Goal: Navigation & Orientation: Find specific page/section

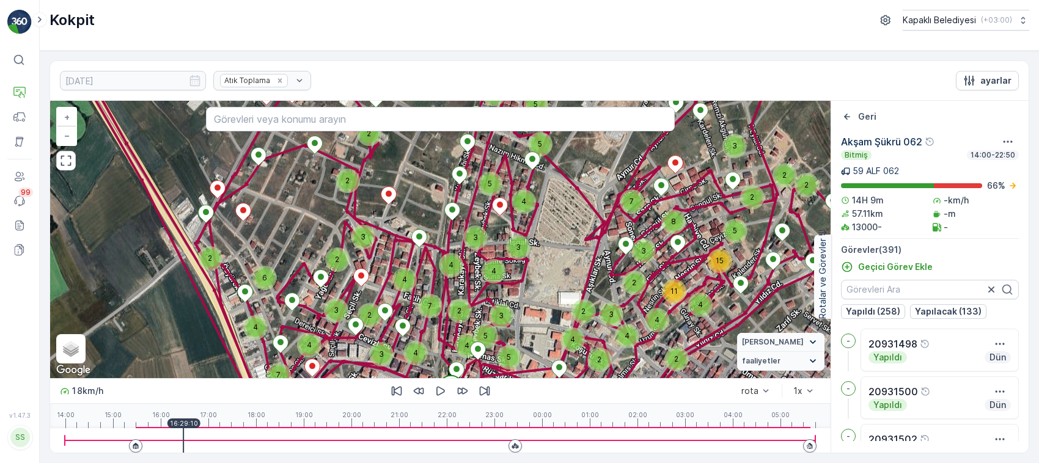
click at [194, 429] on div at bounding box center [440, 441] width 751 height 24
click at [68, 163] on icon "button" at bounding box center [66, 161] width 12 height 12
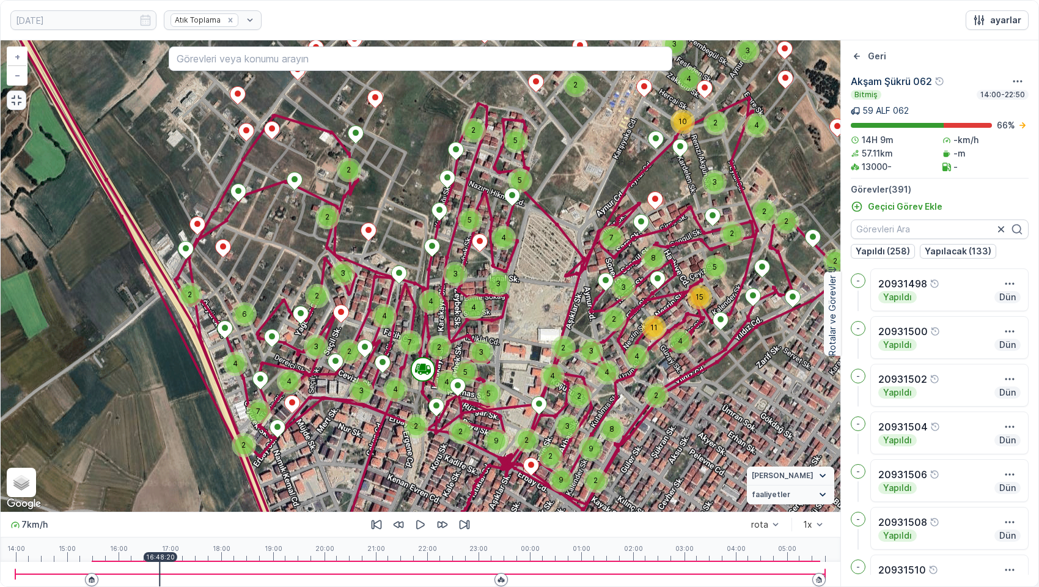
click at [169, 463] on div at bounding box center [420, 574] width 811 height 24
click at [174, 463] on div at bounding box center [420, 574] width 811 height 24
click at [176, 463] on div at bounding box center [420, 574] width 811 height 24
click at [414, 463] on icon "button" at bounding box center [420, 524] width 12 height 12
click at [184, 463] on div at bounding box center [420, 574] width 811 height 24
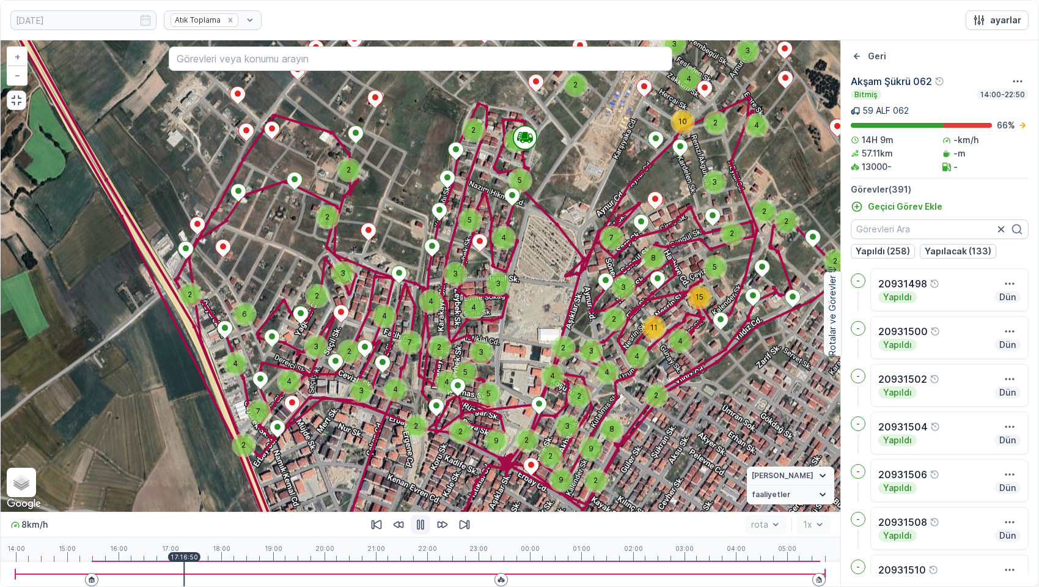
click at [186, 463] on div at bounding box center [420, 574] width 811 height 24
click at [186, 463] on div at bounding box center [186, 574] width 1 height 24
click at [188, 463] on div at bounding box center [420, 574] width 811 height 24
click at [190, 463] on div at bounding box center [420, 574] width 811 height 24
click at [193, 463] on div at bounding box center [420, 574] width 811 height 24
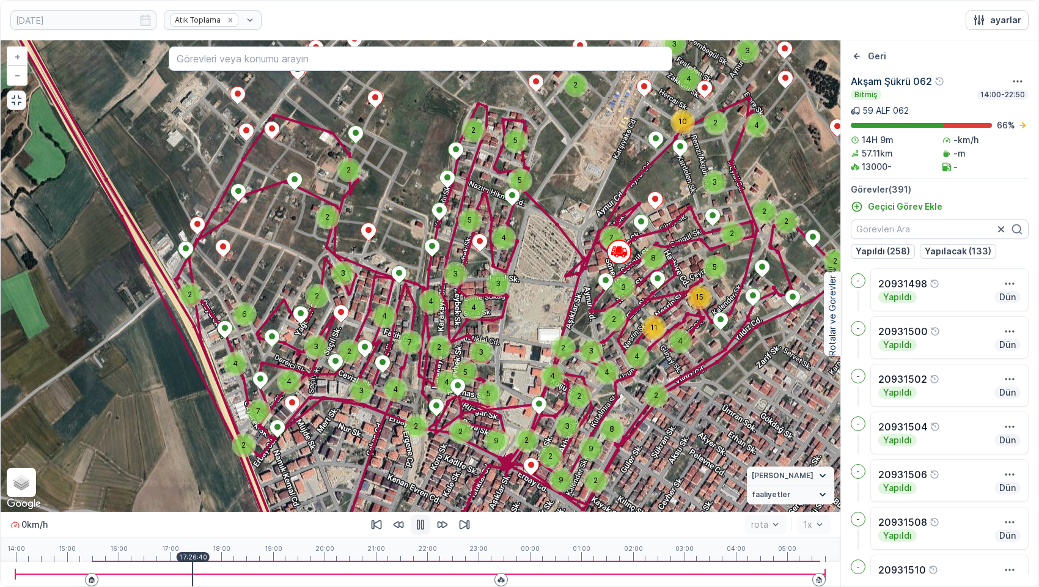
click at [197, 463] on div "17:26:40" at bounding box center [193, 557] width 33 height 10
click at [214, 463] on div at bounding box center [420, 574] width 811 height 24
click at [219, 463] on div at bounding box center [420, 574] width 811 height 24
click at [222, 463] on p "17:57:20" at bounding box center [219, 556] width 28 height 7
click at [223, 463] on p "18:02:10" at bounding box center [224, 556] width 28 height 7
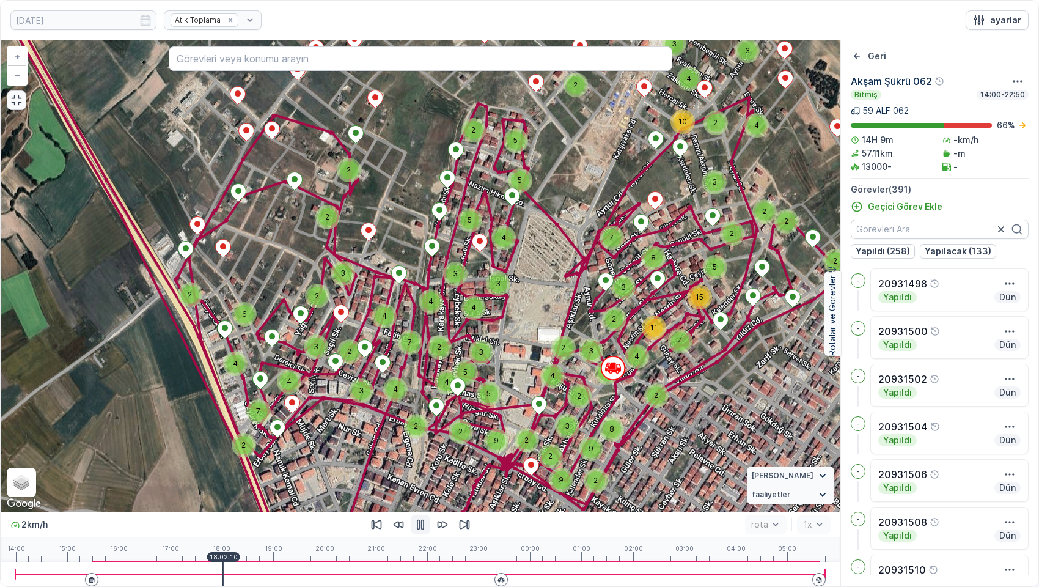
click at [223, 463] on p "18:02:10" at bounding box center [224, 556] width 28 height 7
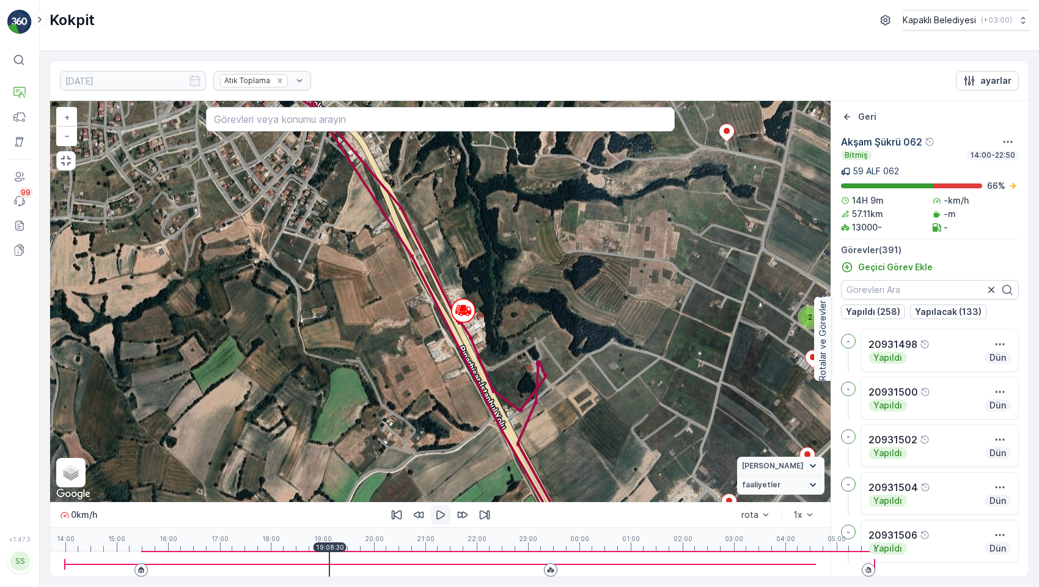
click at [431, 525] on button "button" at bounding box center [441, 515] width 20 height 20
click at [309, 567] on div at bounding box center [440, 564] width 751 height 24
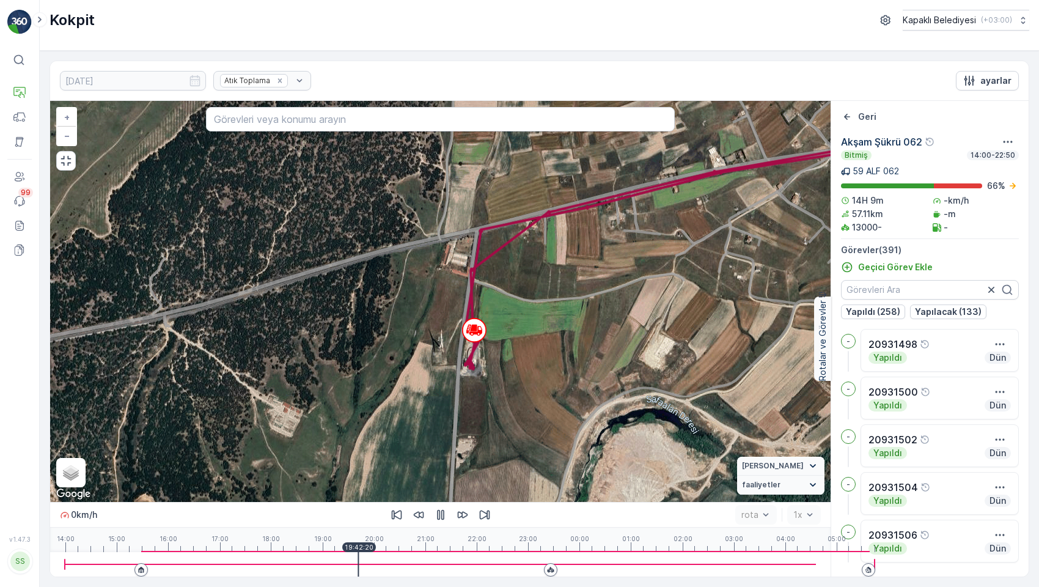
click at [334, 570] on div at bounding box center [440, 564] width 751 height 24
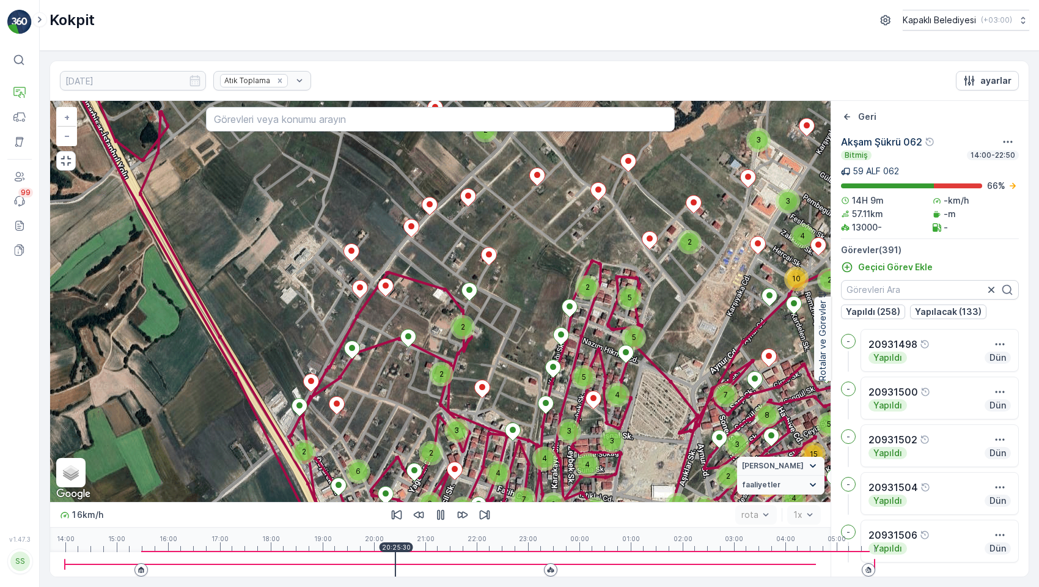
click at [346, 570] on div at bounding box center [440, 564] width 751 height 24
click at [359, 570] on div at bounding box center [440, 564] width 751 height 24
click at [367, 572] on div at bounding box center [440, 564] width 751 height 24
click at [375, 572] on div at bounding box center [440, 564] width 751 height 24
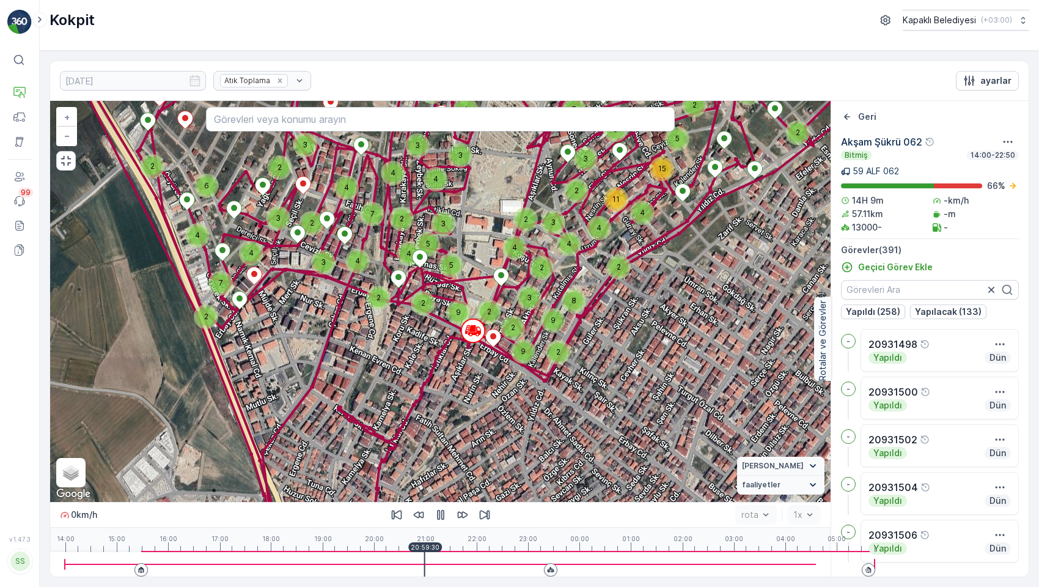
click at [356, 572] on div at bounding box center [440, 564] width 751 height 24
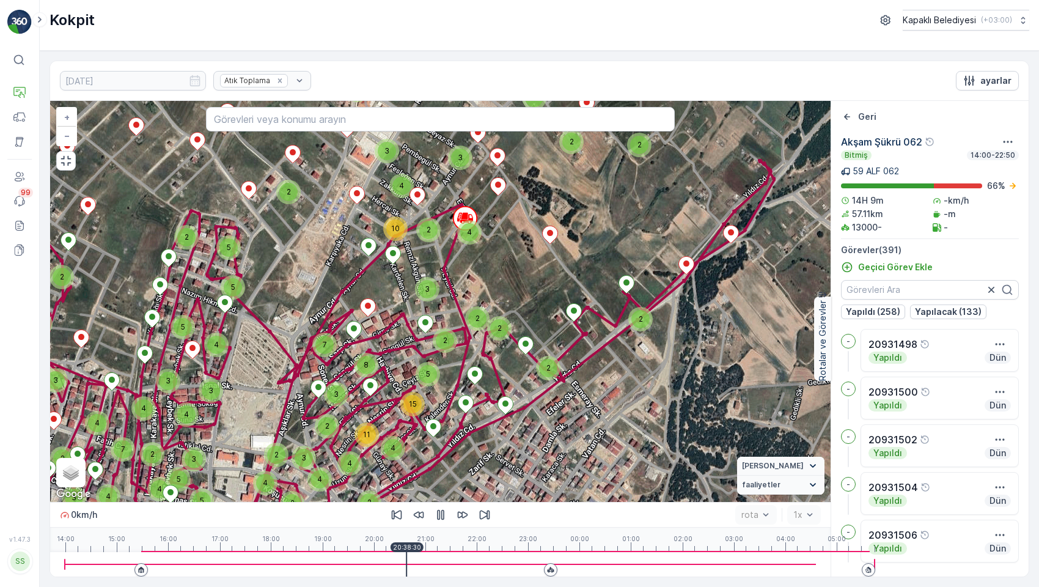
click at [345, 567] on div at bounding box center [440, 564] width 751 height 24
click at [335, 572] on div at bounding box center [440, 564] width 751 height 24
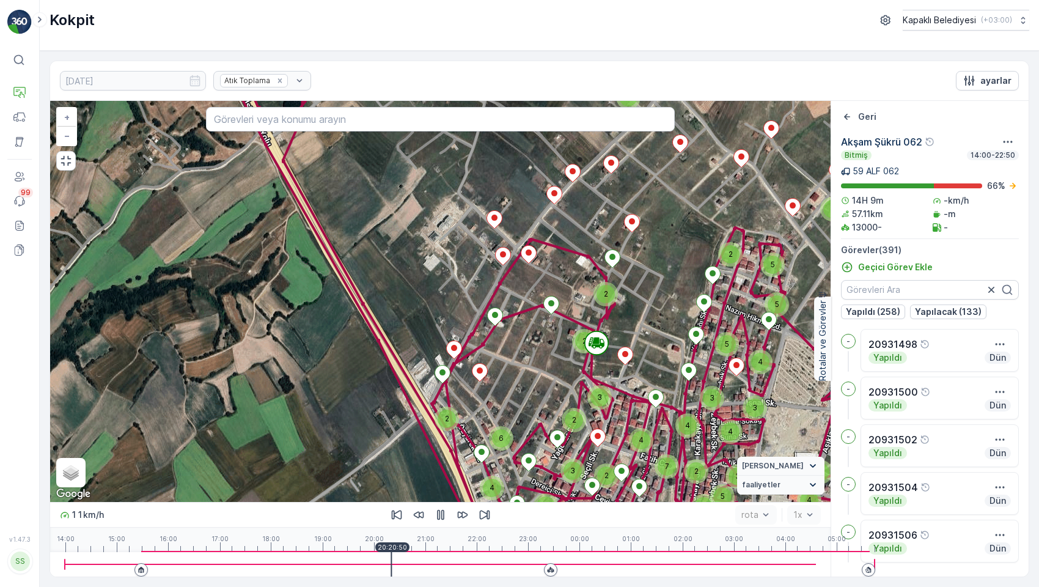
click at [352, 562] on div at bounding box center [440, 564] width 751 height 24
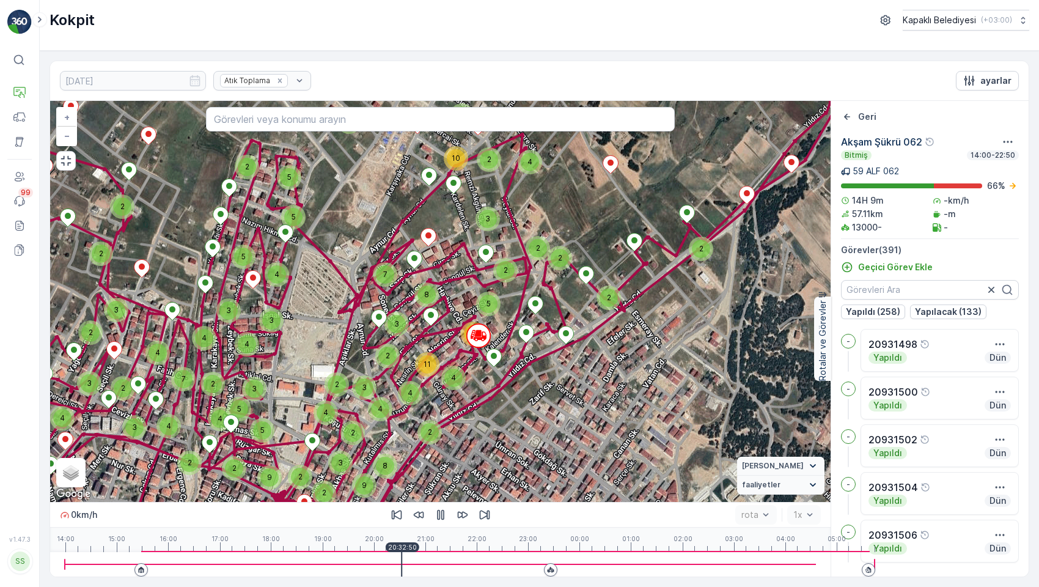
click at [353, 562] on div at bounding box center [440, 564] width 751 height 24
click at [365, 570] on div at bounding box center [440, 564] width 751 height 24
drag, startPoint x: 374, startPoint y: 557, endPoint x: 374, endPoint y: 573, distance: 15.9
click at [401, 551] on p "20:48:00" at bounding box center [415, 546] width 29 height 7
click at [375, 572] on div at bounding box center [440, 564] width 751 height 24
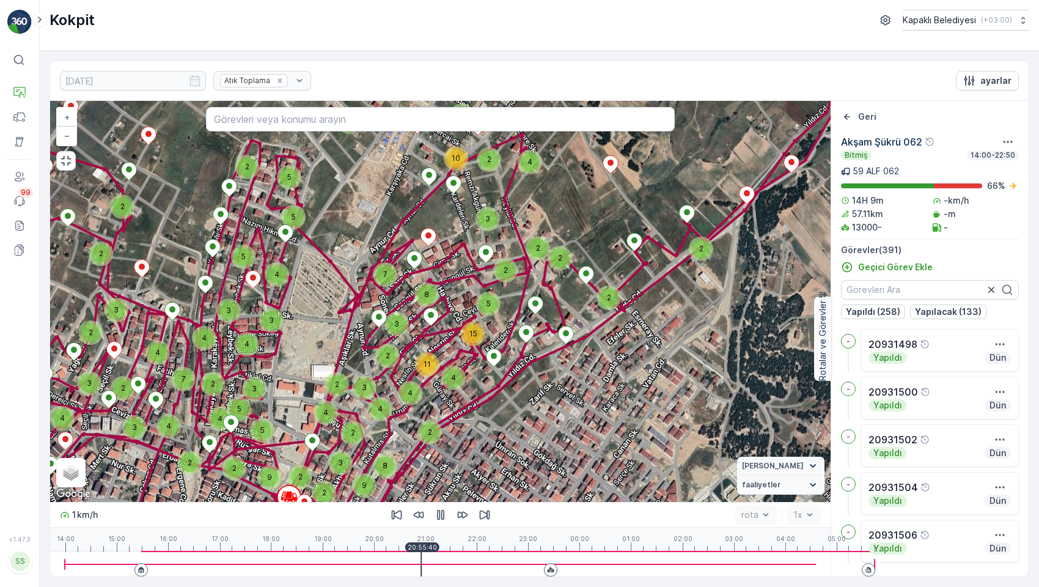
click at [377, 572] on div at bounding box center [440, 564] width 751 height 24
click at [379, 572] on div at bounding box center [440, 564] width 751 height 24
click at [366, 569] on div at bounding box center [440, 564] width 751 height 24
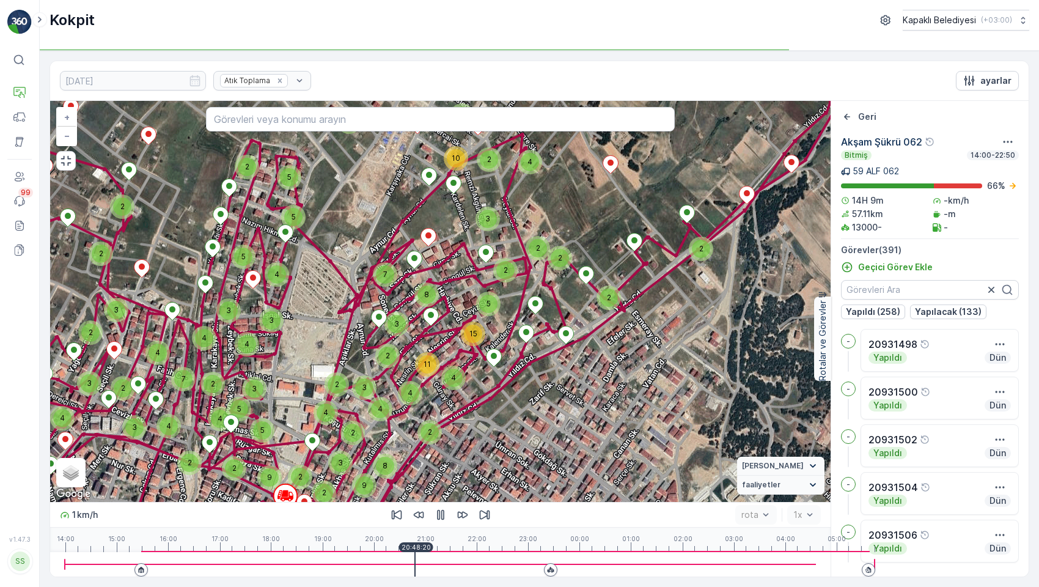
click at [361, 569] on div at bounding box center [440, 564] width 751 height 24
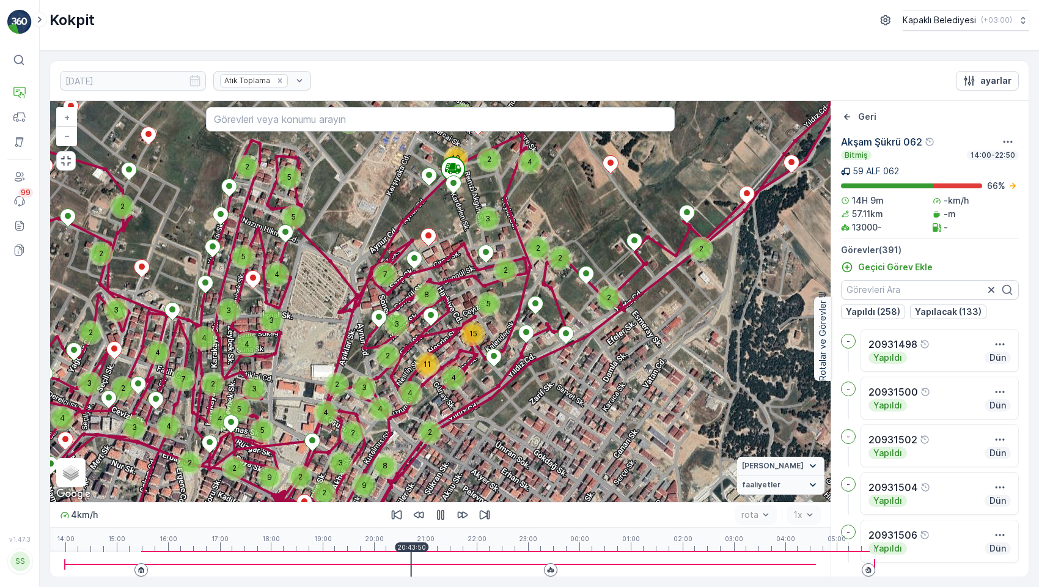
click at [364, 567] on div at bounding box center [440, 564] width 751 height 24
click at [369, 566] on div at bounding box center [440, 564] width 751 height 24
click at [377, 570] on div at bounding box center [440, 564] width 751 height 24
click at [387, 569] on div at bounding box center [440, 564] width 751 height 24
drag, startPoint x: 393, startPoint y: 567, endPoint x: 402, endPoint y: 569, distance: 8.8
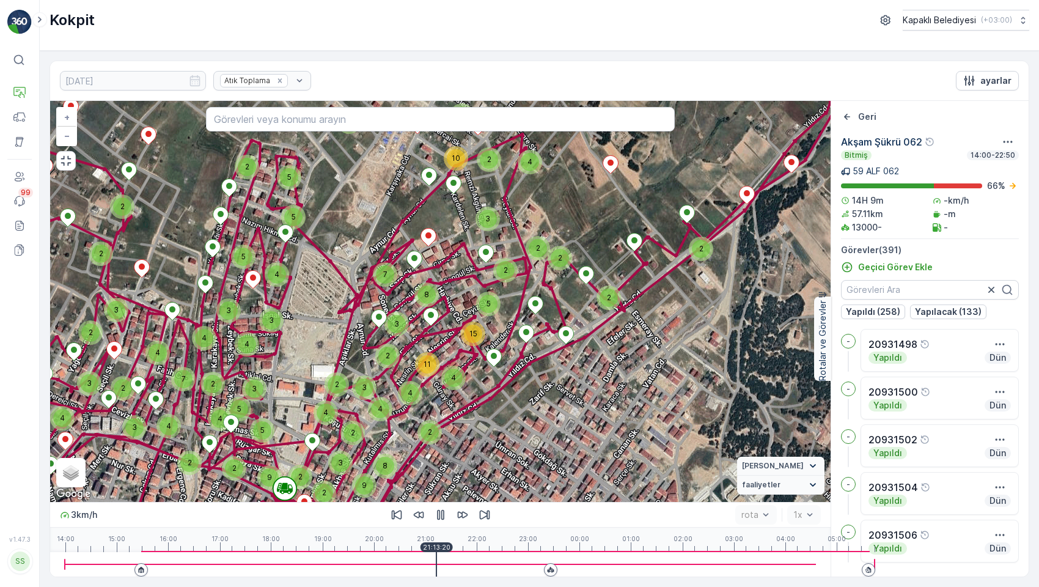
click at [395, 567] on div at bounding box center [440, 564] width 751 height 24
click at [405, 569] on div at bounding box center [440, 564] width 751 height 24
click at [414, 567] on div at bounding box center [440, 564] width 751 height 24
click at [425, 567] on div at bounding box center [440, 564] width 751 height 24
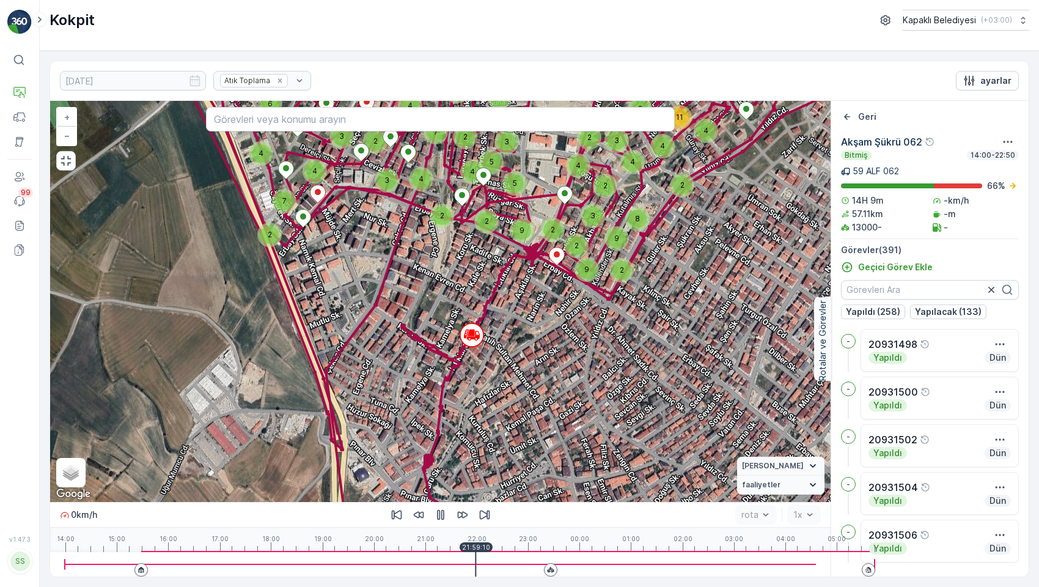
click at [321, 570] on div at bounding box center [440, 564] width 751 height 24
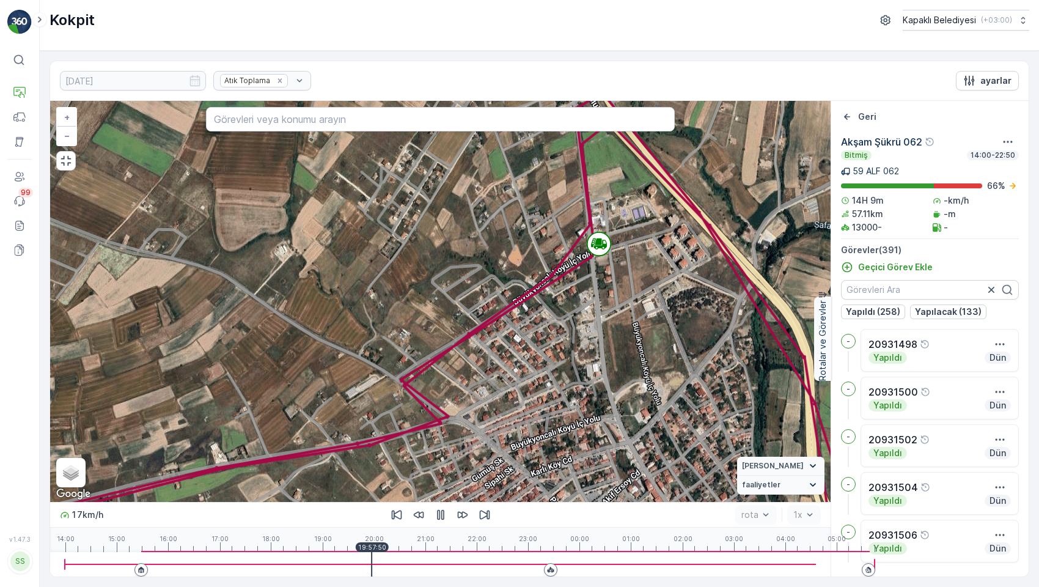
drag, startPoint x: 277, startPoint y: 573, endPoint x: 279, endPoint y: 561, distance: 11.9
click at [276, 565] on div at bounding box center [440, 564] width 751 height 1
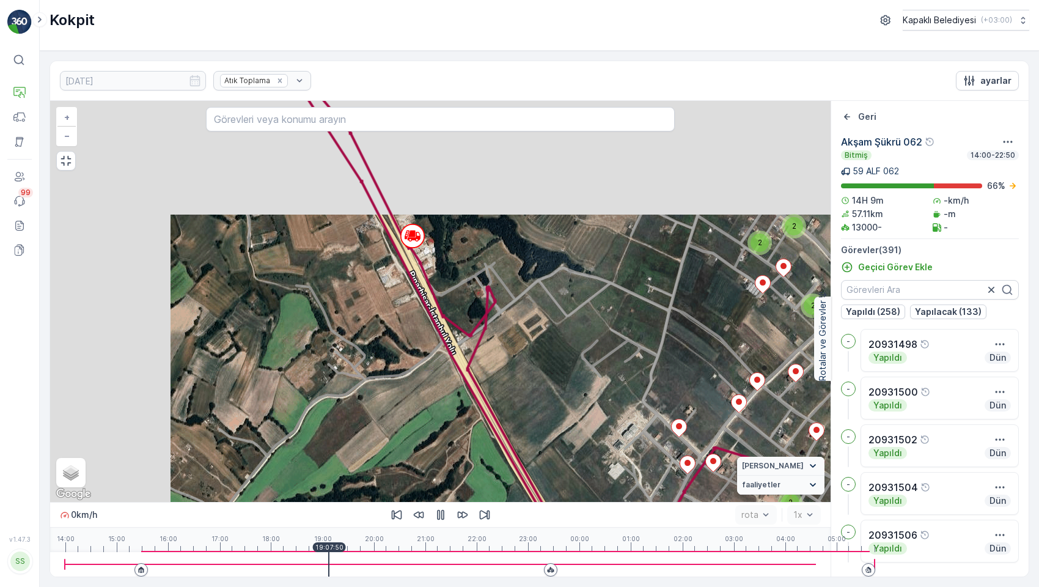
click at [328, 561] on div at bounding box center [328, 564] width 1 height 24
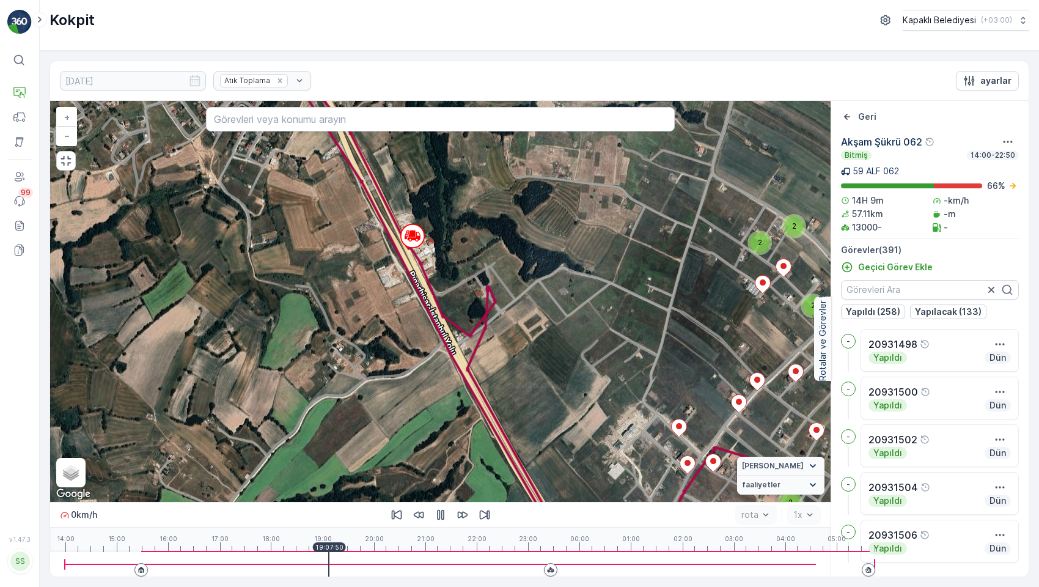
click at [328, 564] on div at bounding box center [328, 564] width 1 height 24
click at [321, 564] on div at bounding box center [321, 564] width 1 height 24
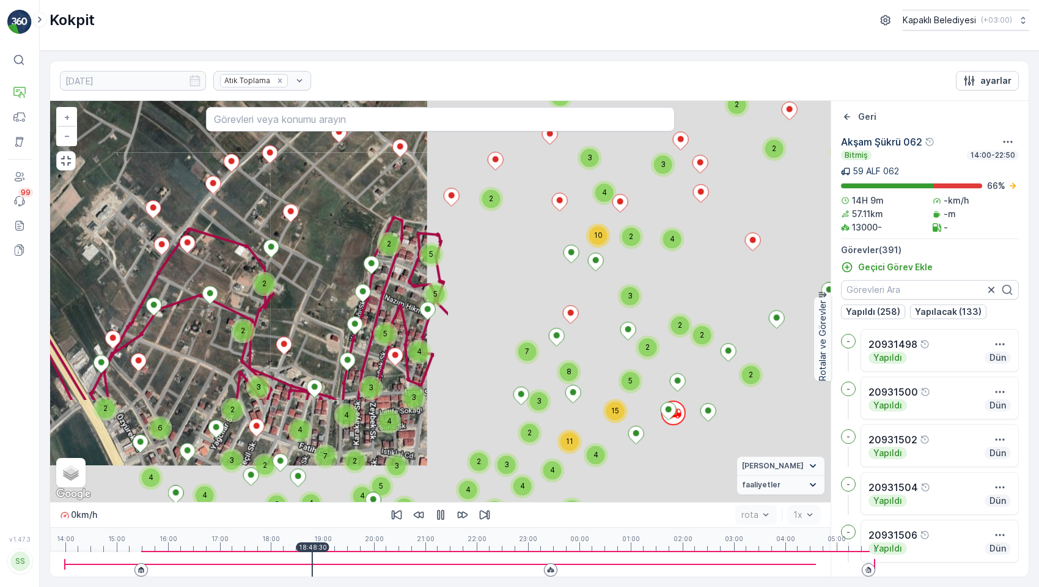
click at [312, 562] on div at bounding box center [312, 564] width 1 height 24
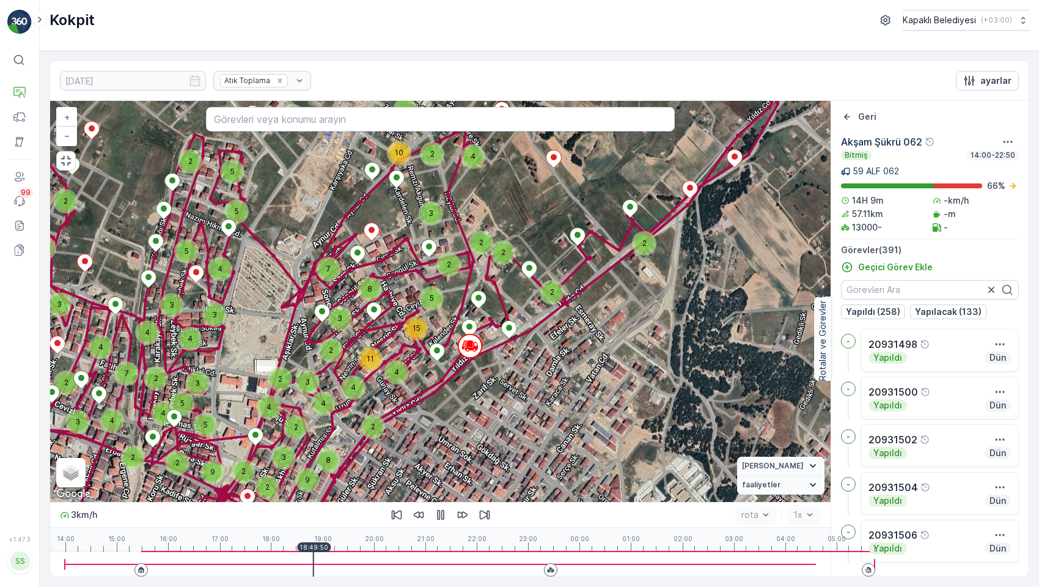
click at [257, 564] on div at bounding box center [440, 564] width 751 height 24
click at [304, 564] on div at bounding box center [304, 564] width 1 height 24
click at [252, 561] on div at bounding box center [440, 564] width 751 height 24
drag, startPoint x: 252, startPoint y: 561, endPoint x: 245, endPoint y: 561, distance: 8.0
click at [301, 561] on div at bounding box center [301, 564] width 1 height 24
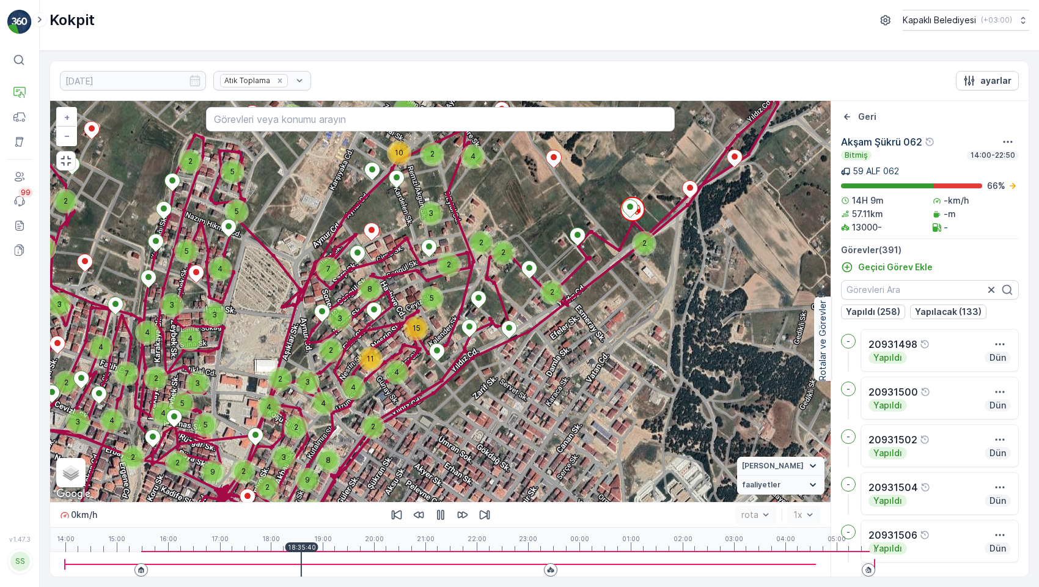
click at [285, 552] on div "18:35:40" at bounding box center [301, 547] width 33 height 10
click at [238, 565] on div at bounding box center [440, 564] width 751 height 24
click at [236, 565] on div at bounding box center [440, 564] width 751 height 24
click at [285, 565] on div at bounding box center [285, 564] width 1 height 24
click at [226, 569] on div at bounding box center [440, 564] width 751 height 24
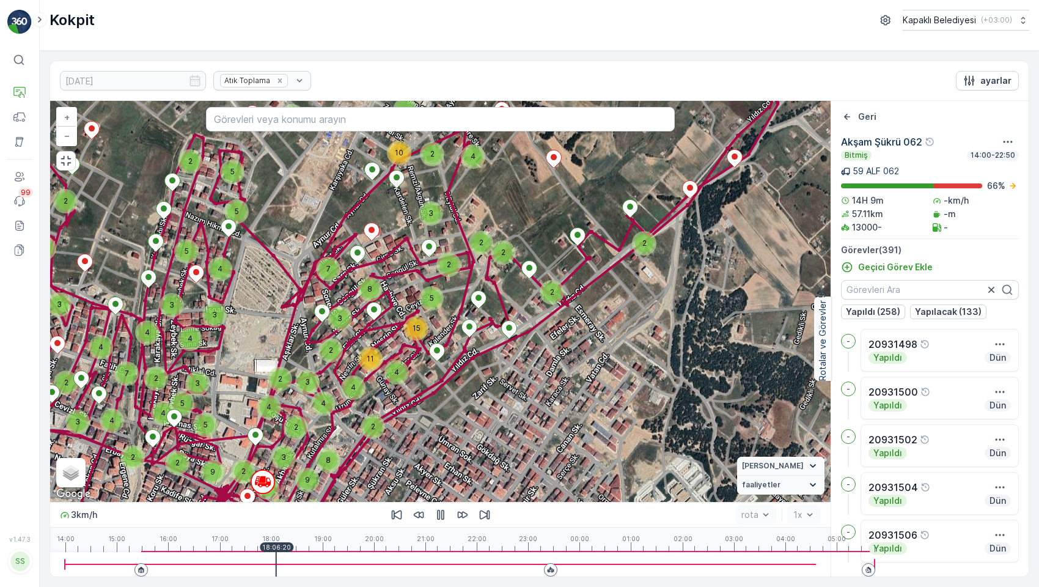
click at [220, 572] on div at bounding box center [440, 564] width 751 height 24
click at [215, 572] on div at bounding box center [440, 564] width 751 height 24
click at [264, 563] on div at bounding box center [264, 564] width 1 height 24
click at [214, 563] on div at bounding box center [440, 564] width 751 height 24
click at [263, 563] on div at bounding box center [263, 564] width 1 height 24
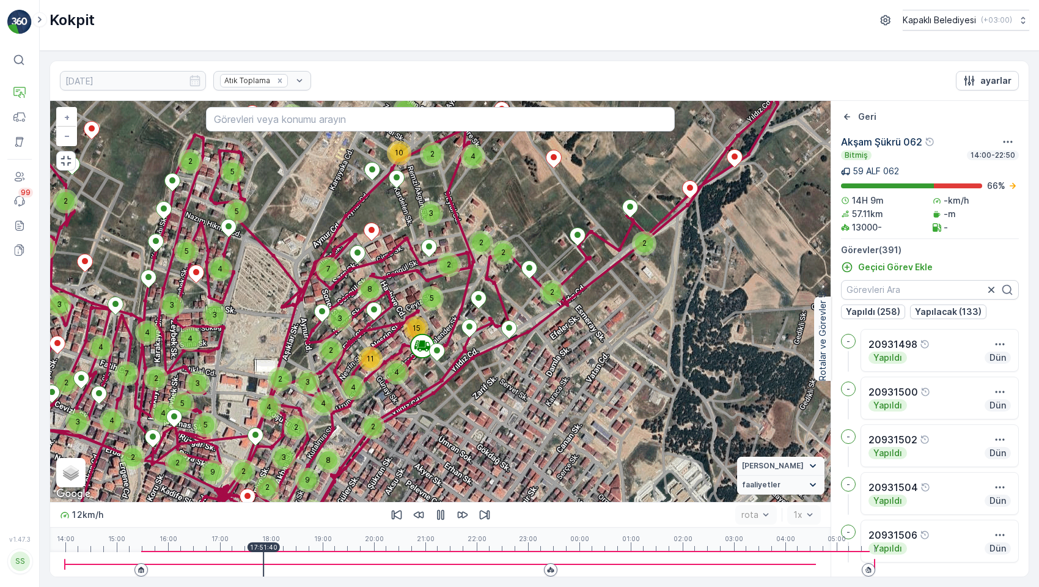
click at [210, 563] on div at bounding box center [440, 564] width 751 height 24
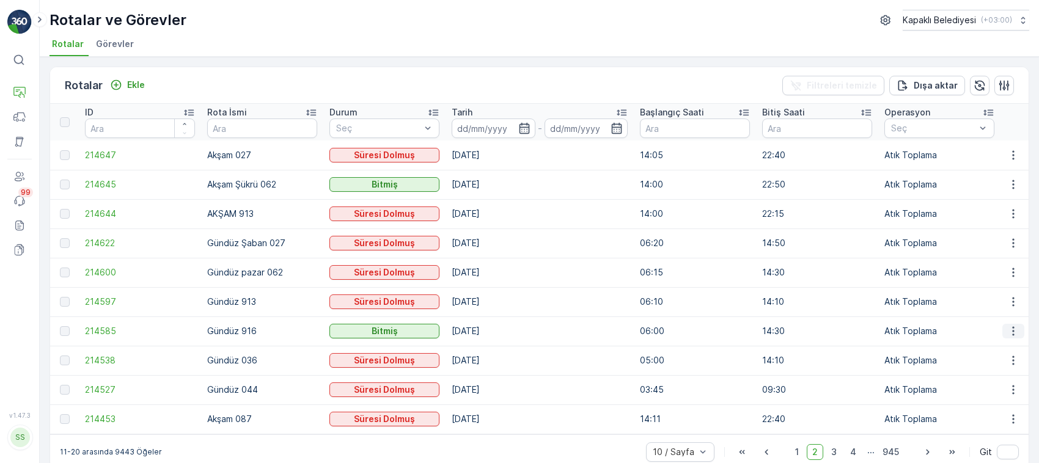
click at [1007, 333] on icon "button" at bounding box center [1013, 331] width 12 height 12
click at [997, 364] on span "Rota Takibini Görüntüle" at bounding box center [985, 366] width 96 height 12
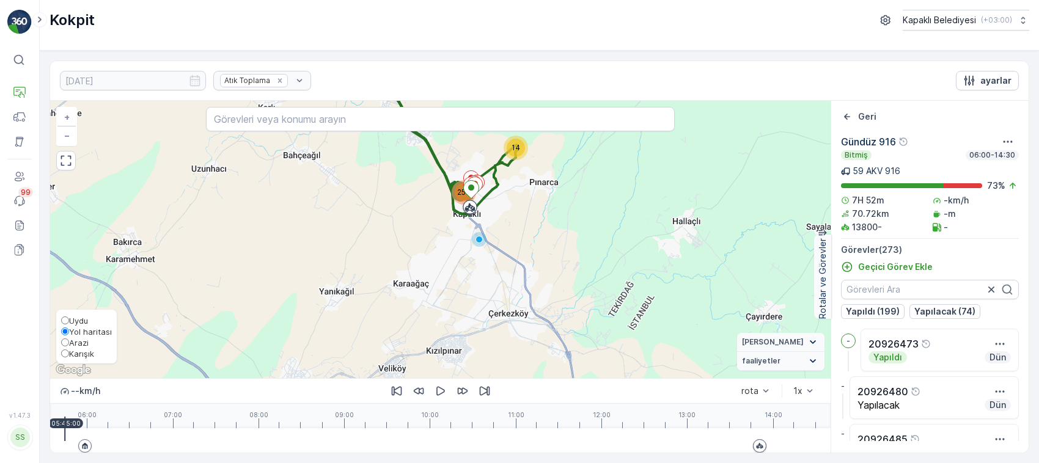
click at [71, 349] on span "Karışık" at bounding box center [81, 354] width 25 height 10
click at [69, 350] on input "Karışık" at bounding box center [65, 354] width 8 height 8
radio input "true"
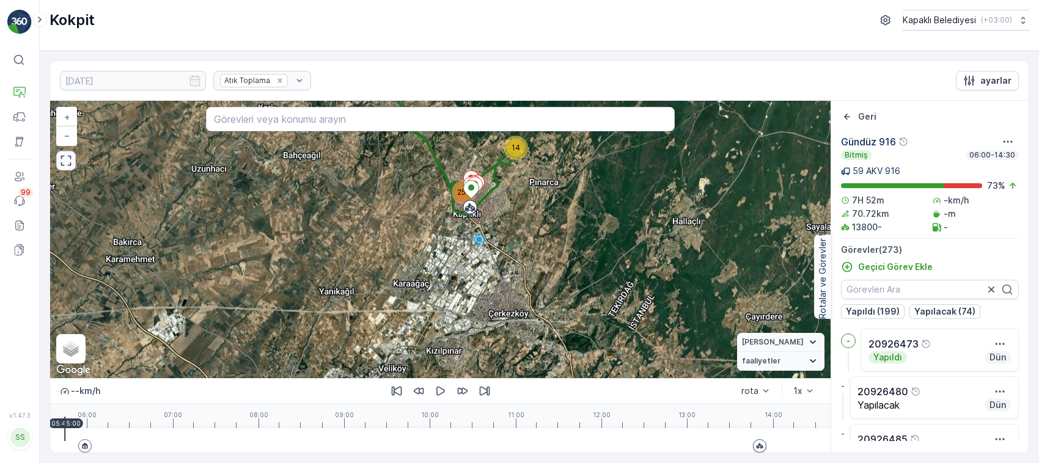
click at [68, 163] on icon "button" at bounding box center [66, 161] width 12 height 12
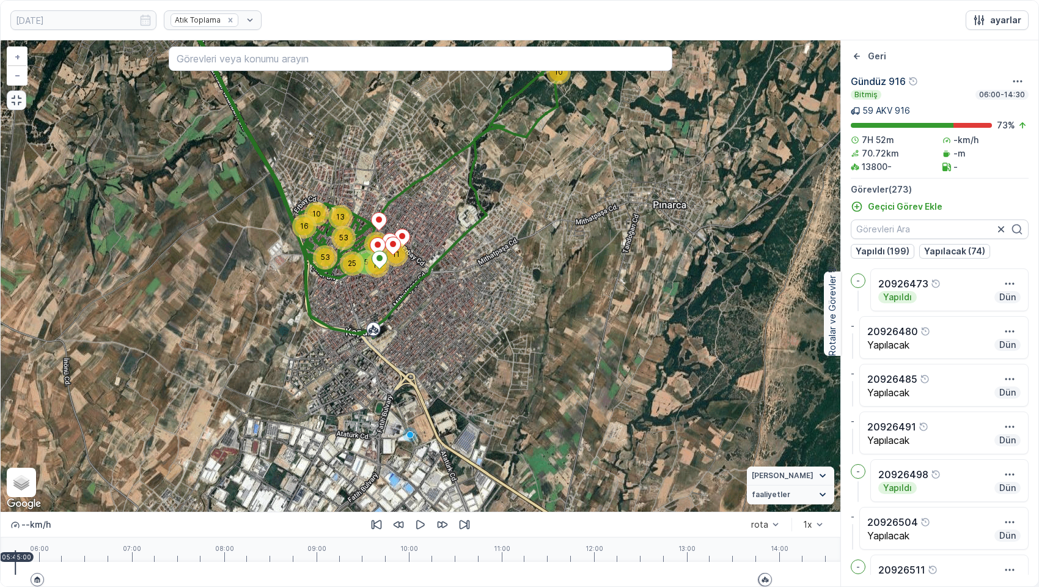
drag, startPoint x: 433, startPoint y: 206, endPoint x: 468, endPoint y: 282, distance: 84.0
click at [468, 282] on div "10 4 13 10 16 53 11 59 5 53 25 13 + − Uydu Yol haritası Arazi Karışık Leaflet K…" at bounding box center [421, 275] width 840 height 471
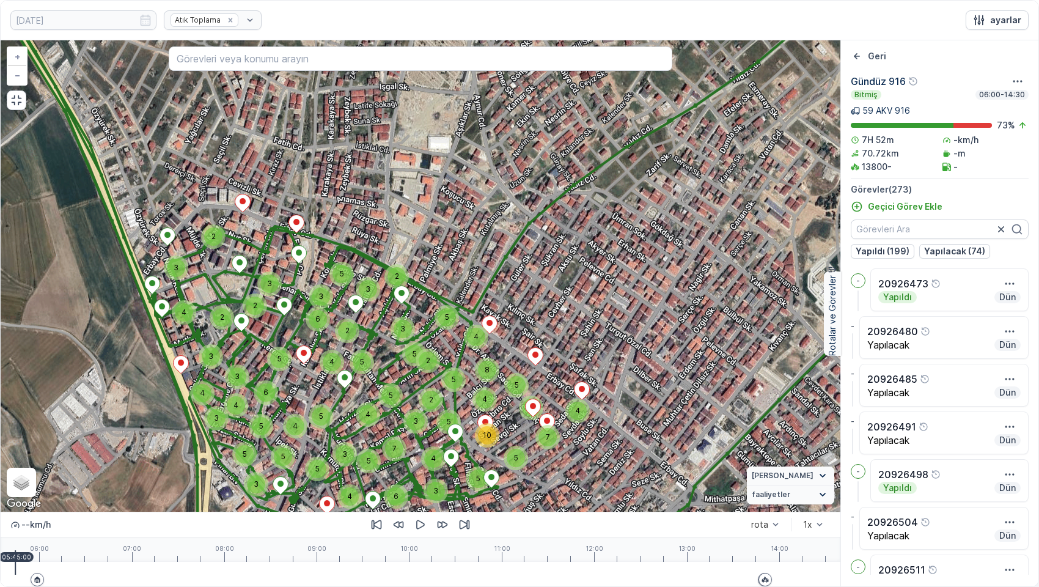
drag, startPoint x: 15, startPoint y: 103, endPoint x: 15, endPoint y: 10, distance: 92.3
click at [15, 103] on icon "button" at bounding box center [17, 100] width 10 height 10
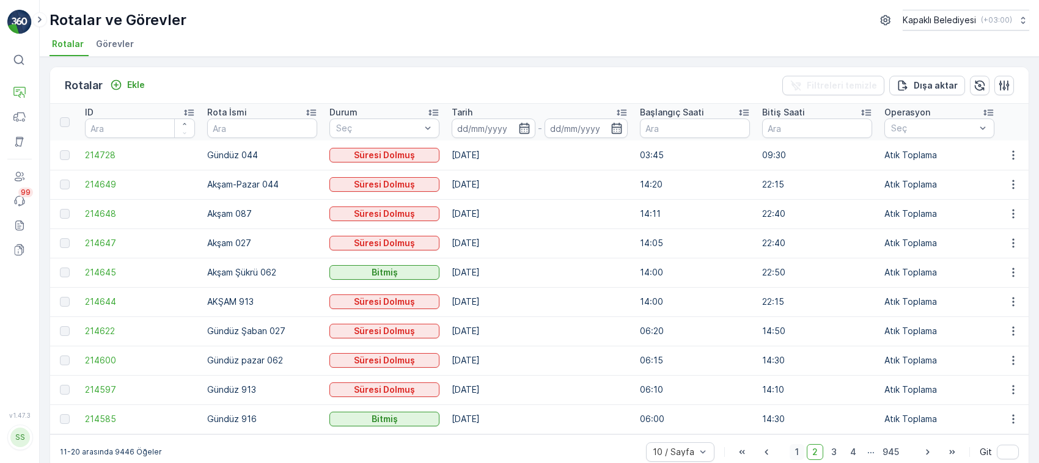
click at [792, 457] on span "1" at bounding box center [797, 452] width 15 height 16
